Goal: Transaction & Acquisition: Obtain resource

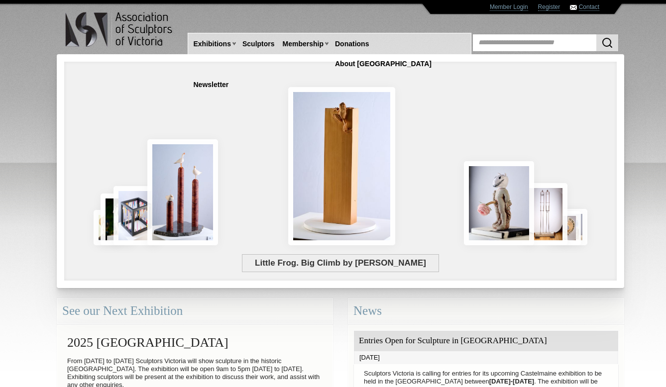
click at [43, 23] on div at bounding box center [115, 34] width 146 height 39
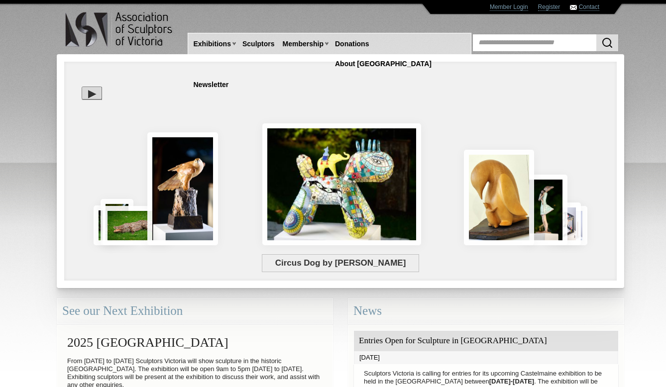
click at [93, 94] on div at bounding box center [92, 93] width 20 height 13
click at [501, 193] on div "Circus Dog by [PERSON_NAME]" at bounding box center [288, 209] width 432 height 90
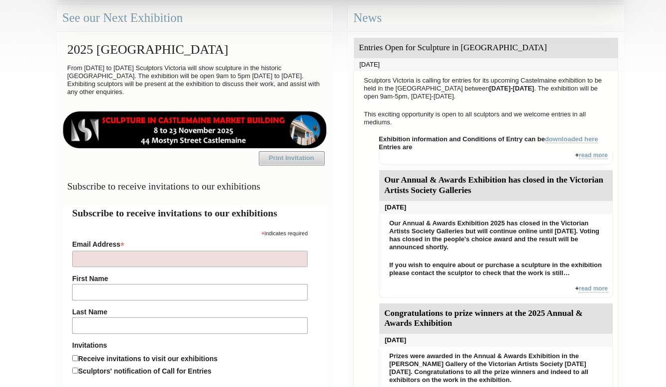
scroll to position [295, 0]
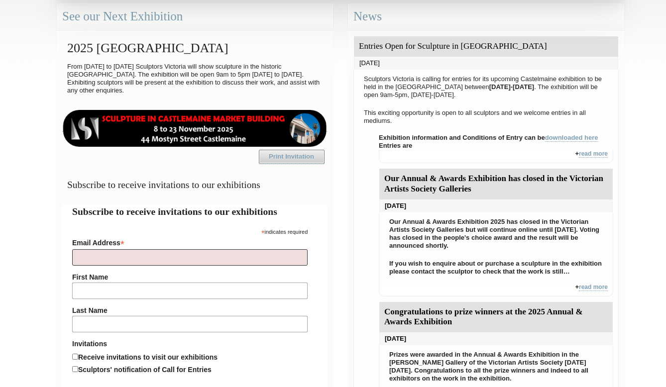
click at [154, 266] on input "Email Address *" at bounding box center [190, 257] width 236 height 16
type input "**********"
click at [110, 299] on input "First Name" at bounding box center [190, 291] width 236 height 16
type input "********"
click at [85, 333] on input "Last Name" at bounding box center [190, 324] width 236 height 16
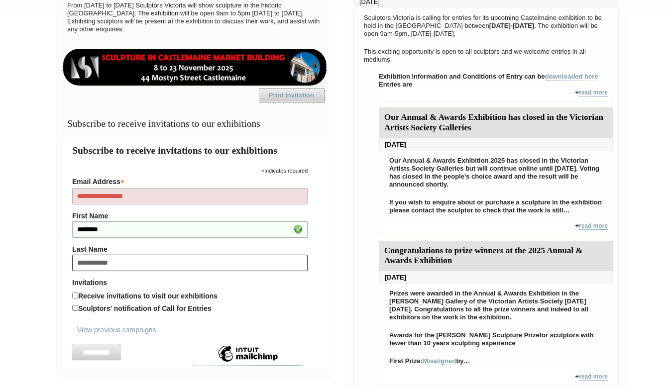
scroll to position [359, 0]
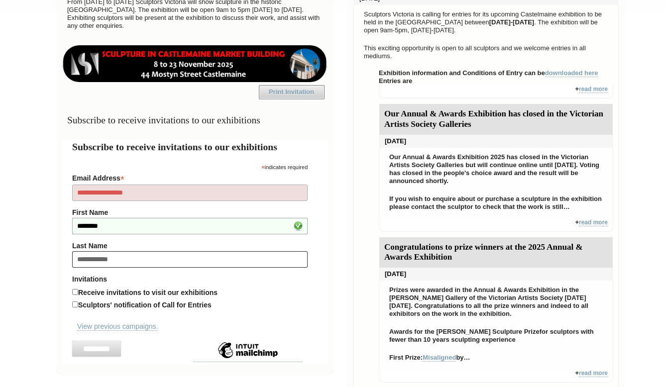
type input "**********"
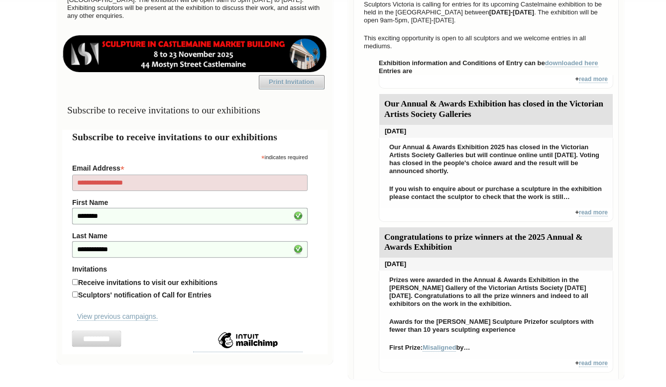
scroll to position [376, 0]
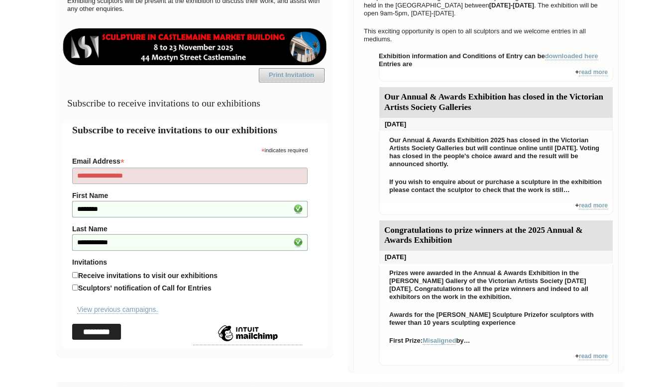
click at [103, 340] on input "*********" at bounding box center [96, 332] width 49 height 16
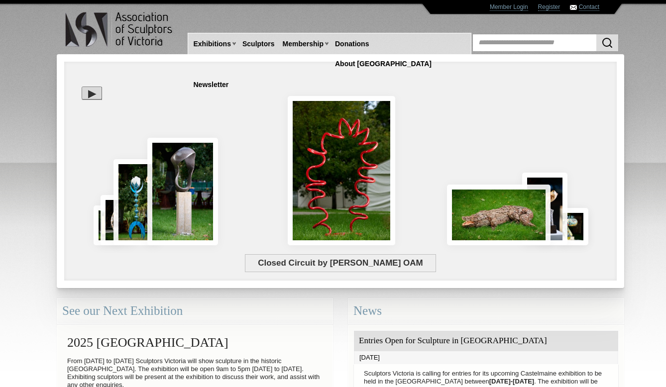
scroll to position [0, 0]
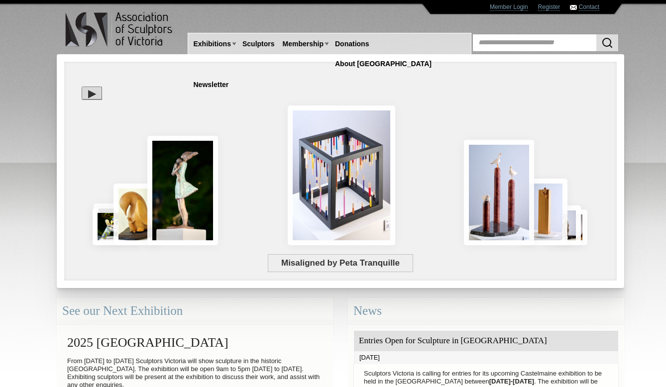
click at [495, 224] on div "Misaligned by Peta Tranquille" at bounding box center [341, 235] width 538 height 37
click at [548, 220] on div "Misaligned by Peta Tranquille" at bounding box center [341, 235] width 538 height 37
click at [93, 92] on div at bounding box center [92, 93] width 20 height 13
click at [93, 97] on div at bounding box center [341, 139] width 538 height 184
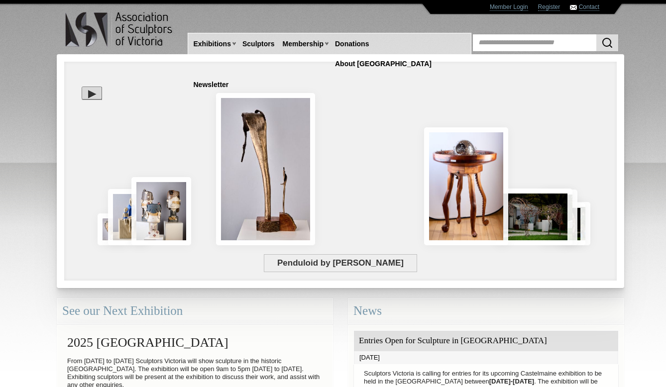
click at [91, 94] on div at bounding box center [92, 93] width 20 height 13
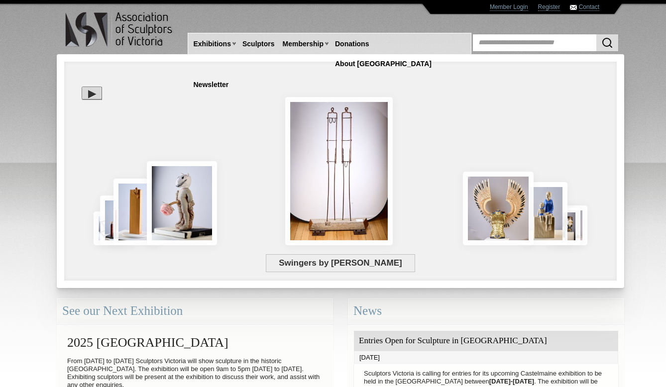
click at [91, 90] on div at bounding box center [92, 93] width 20 height 13
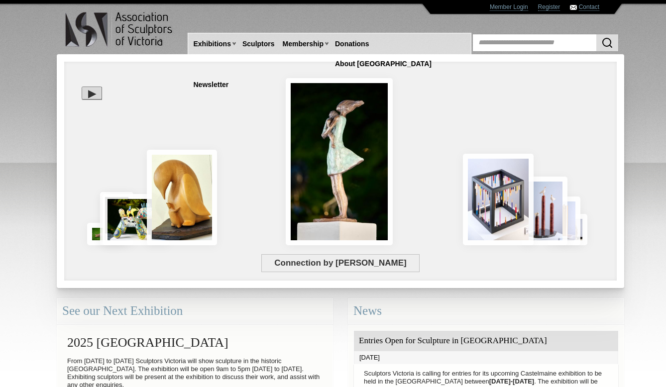
click at [91, 90] on div at bounding box center [92, 93] width 20 height 13
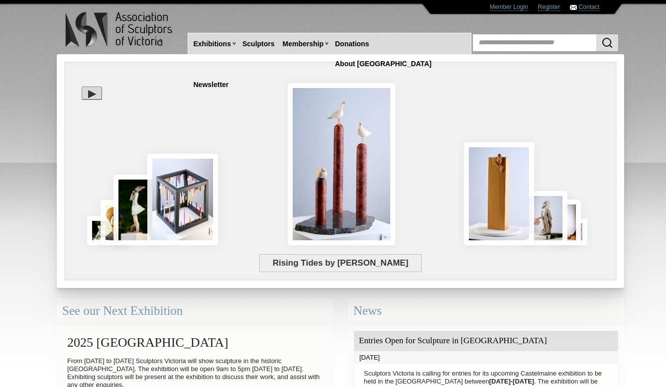
click at [91, 90] on div at bounding box center [92, 93] width 20 height 13
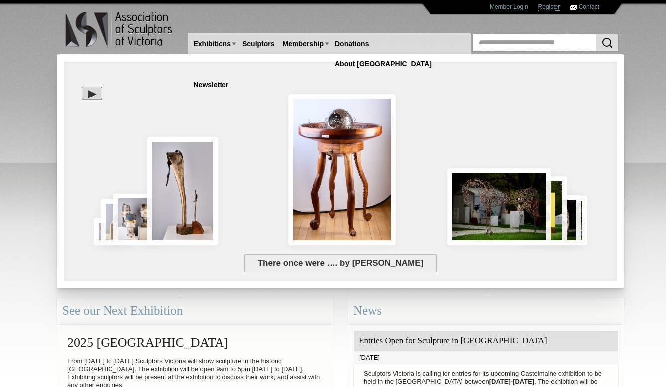
click at [89, 91] on div at bounding box center [92, 93] width 20 height 13
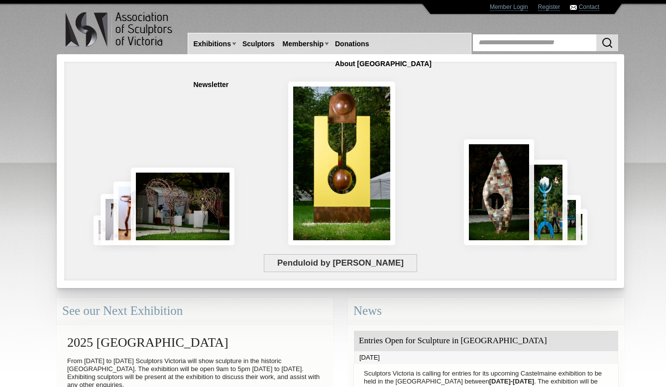
click at [41, 103] on body "Toggle navigation Association of Sculptors of [GEOGRAPHIC_DATA] Home Exhibition…" at bounding box center [333, 193] width 666 height 387
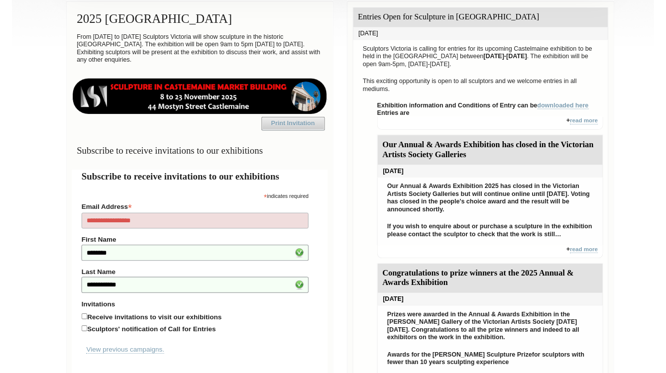
scroll to position [325, 0]
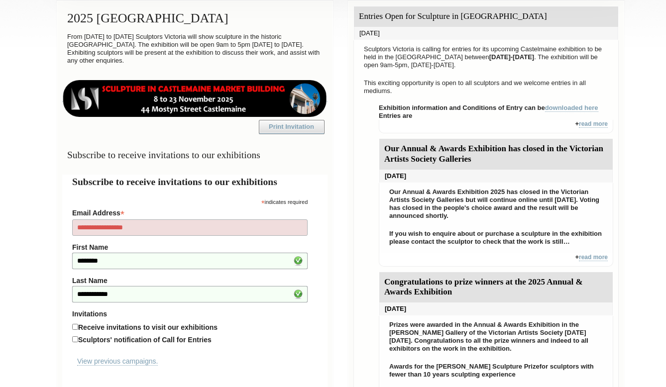
click at [286, 125] on link "Print Invitation" at bounding box center [292, 127] width 66 height 14
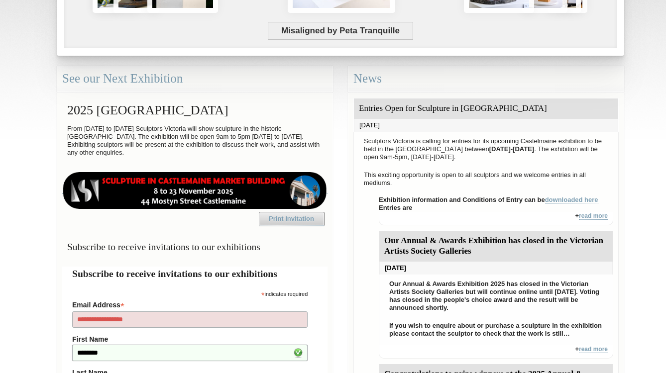
scroll to position [235, 0]
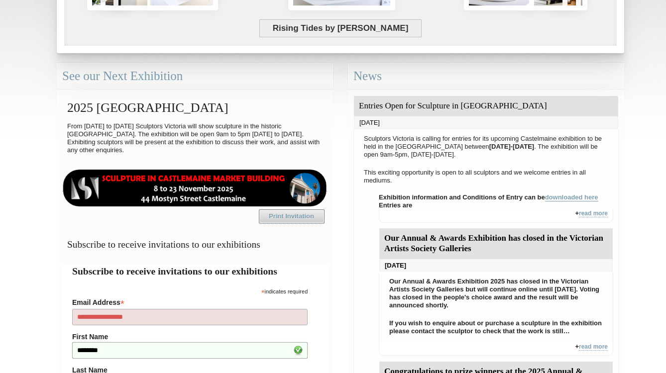
click at [566, 196] on link "downloaded here" at bounding box center [571, 198] width 53 height 8
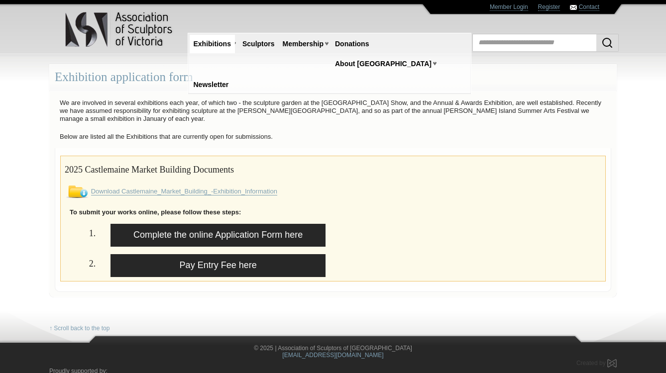
click at [107, 190] on link "Download Castlemaine_Market_Building_-Exhibition_Information" at bounding box center [184, 192] width 186 height 8
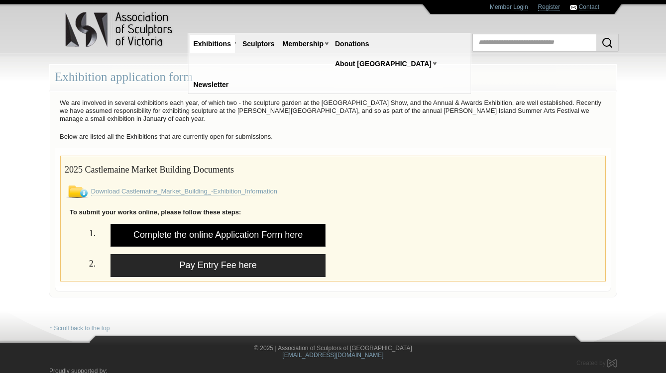
click at [201, 233] on link "Complete the online Application Form here" at bounding box center [218, 235] width 215 height 23
